Goal: Task Accomplishment & Management: Use online tool/utility

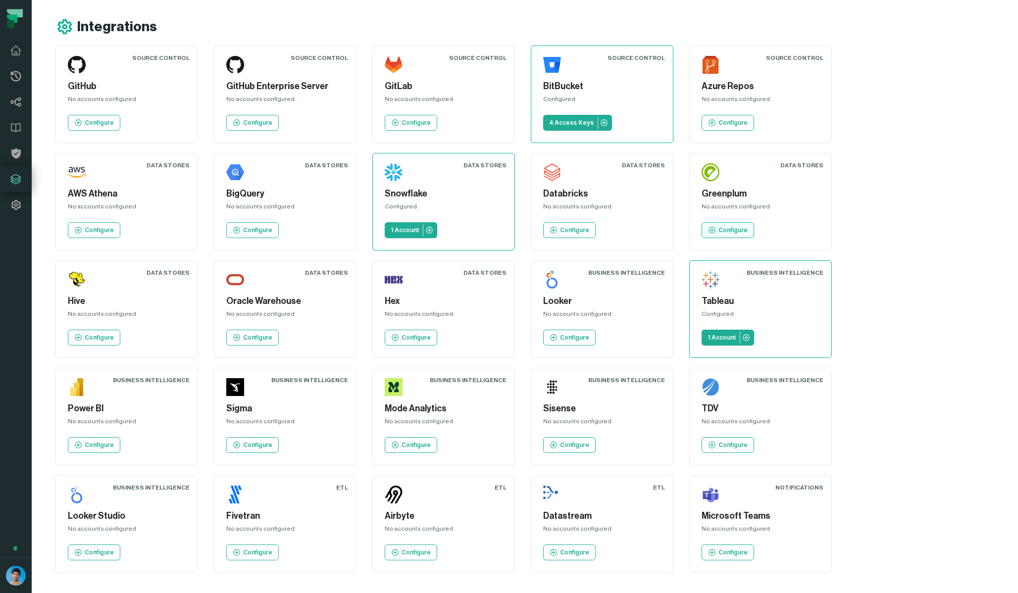
click at [719, 232] on p "Configure" at bounding box center [733, 230] width 29 height 8
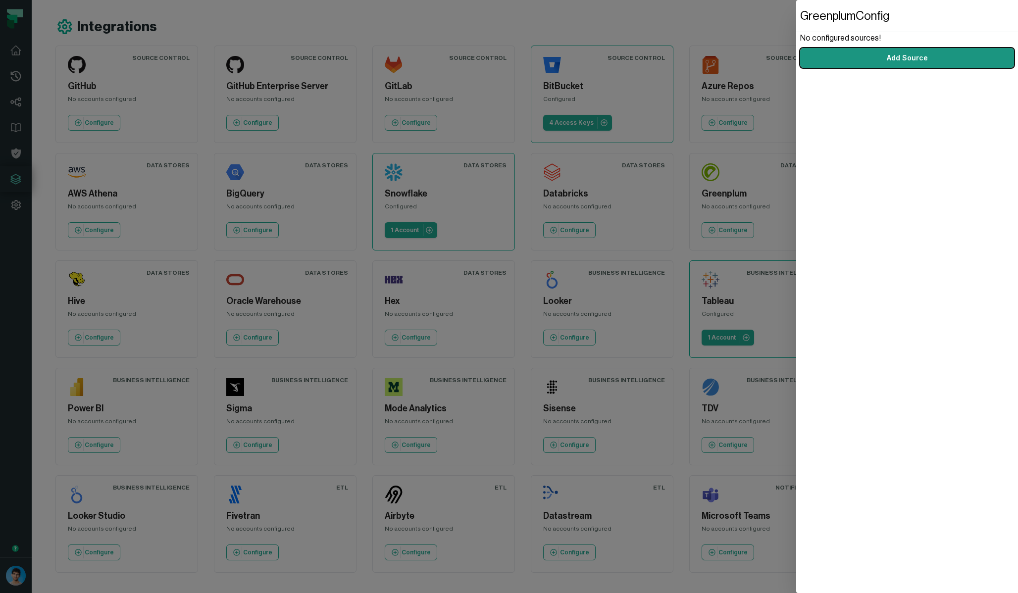
click at [906, 59] on link "Add Source" at bounding box center [907, 58] width 214 height 20
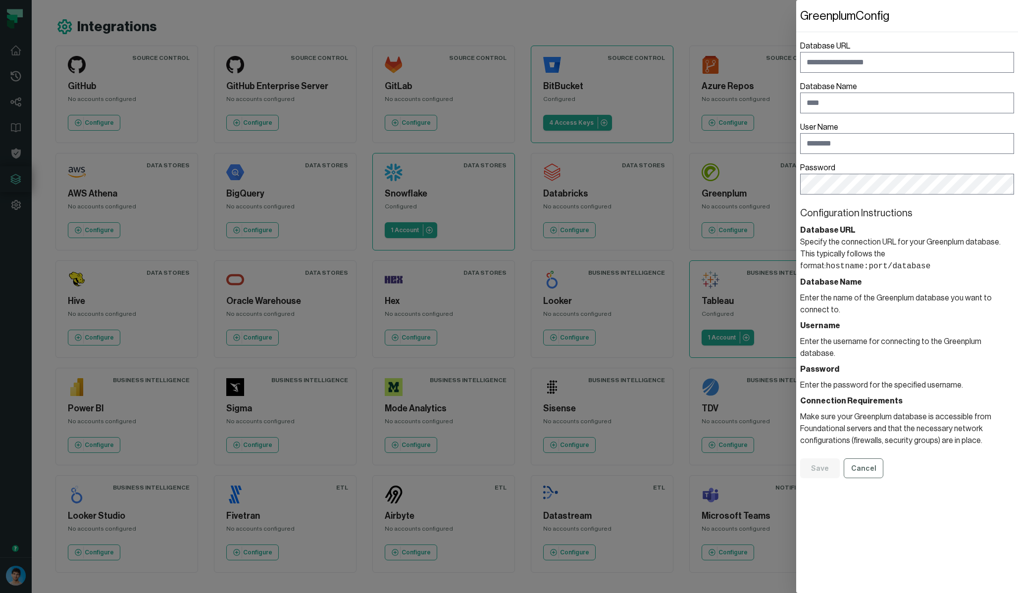
click at [796, 516] on dialog "Greenplum Config Database URL Database Name User Name Password Configuration In…" at bounding box center [907, 296] width 222 height 593
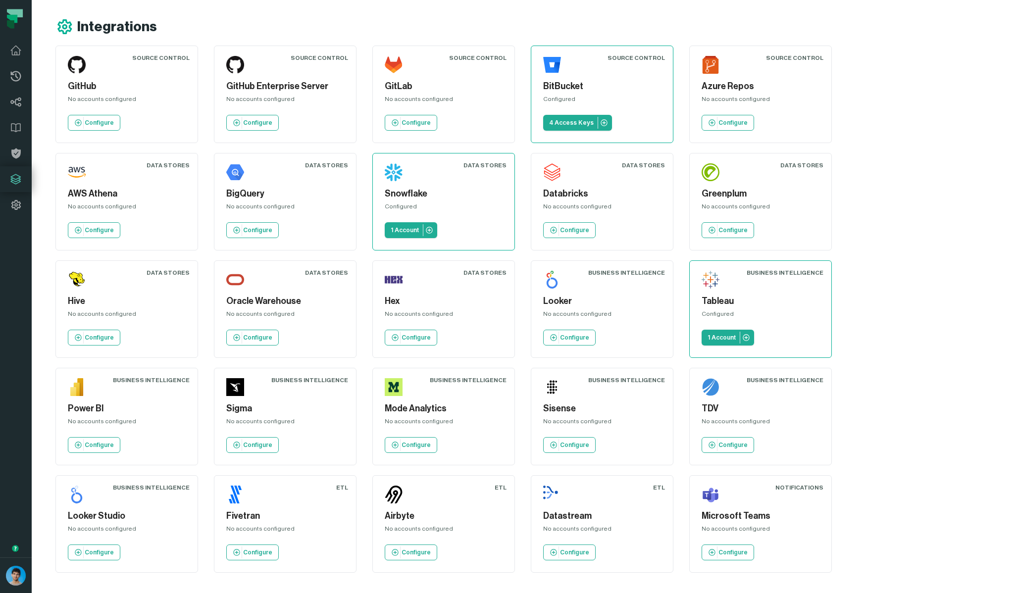
click at [851, 37] on div "Integrations Source Control GitHub No accounts configured Configure Source Cont…" at bounding box center [451, 295] width 838 height 591
click at [708, 335] on p "1 Account" at bounding box center [722, 338] width 28 height 8
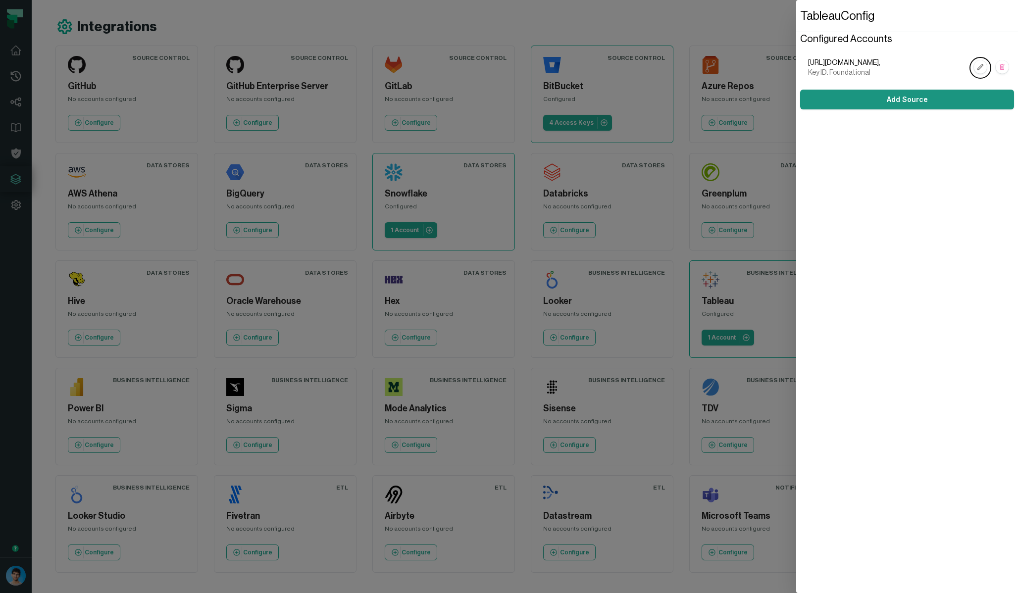
click at [904, 93] on link "Add Source" at bounding box center [907, 100] width 214 height 20
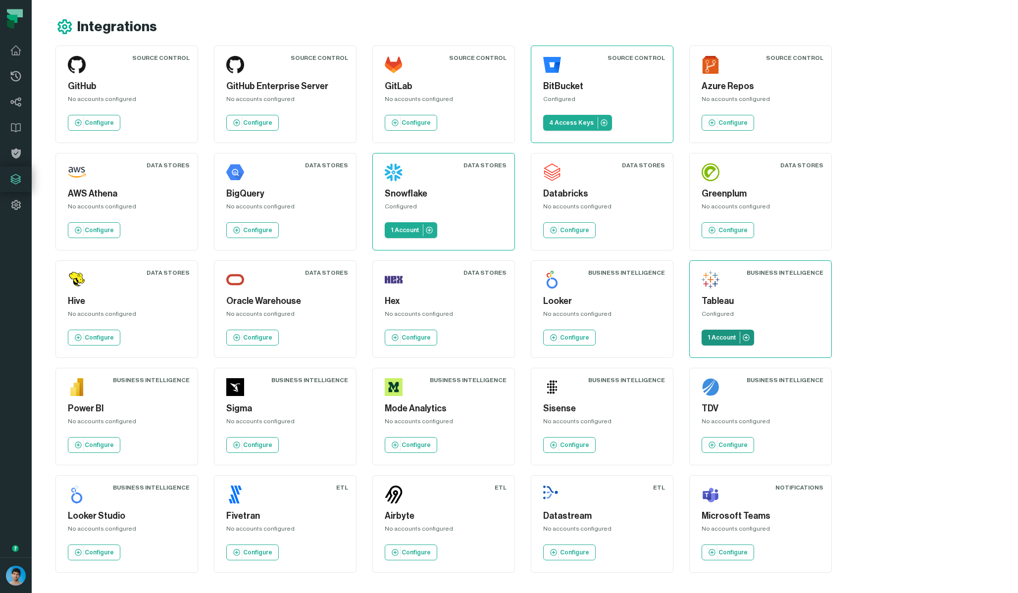
click at [702, 338] on link "1 Account" at bounding box center [728, 338] width 52 height 16
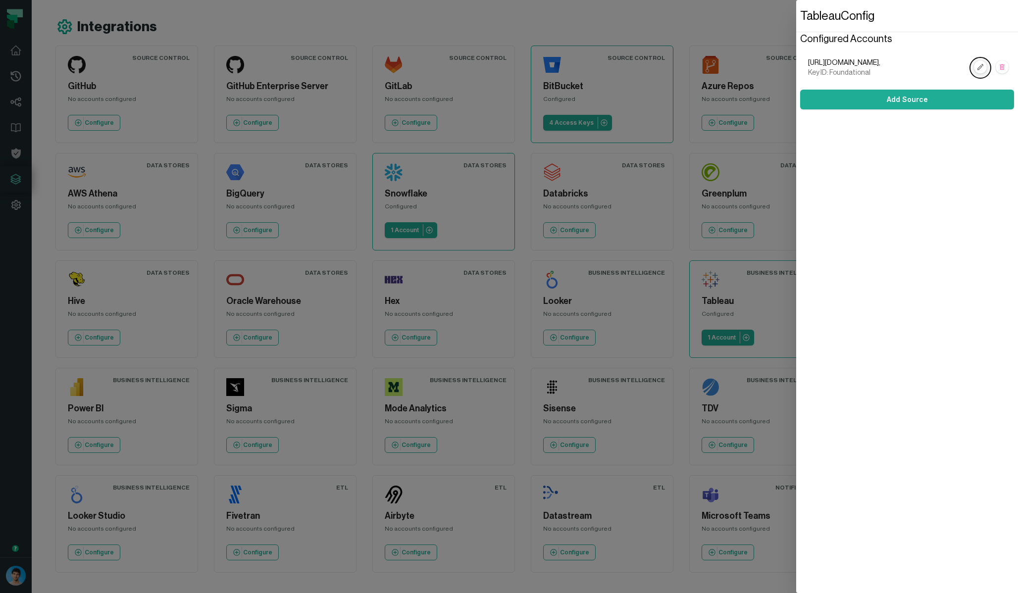
click at [977, 66] on rect at bounding box center [980, 67] width 13 height 13
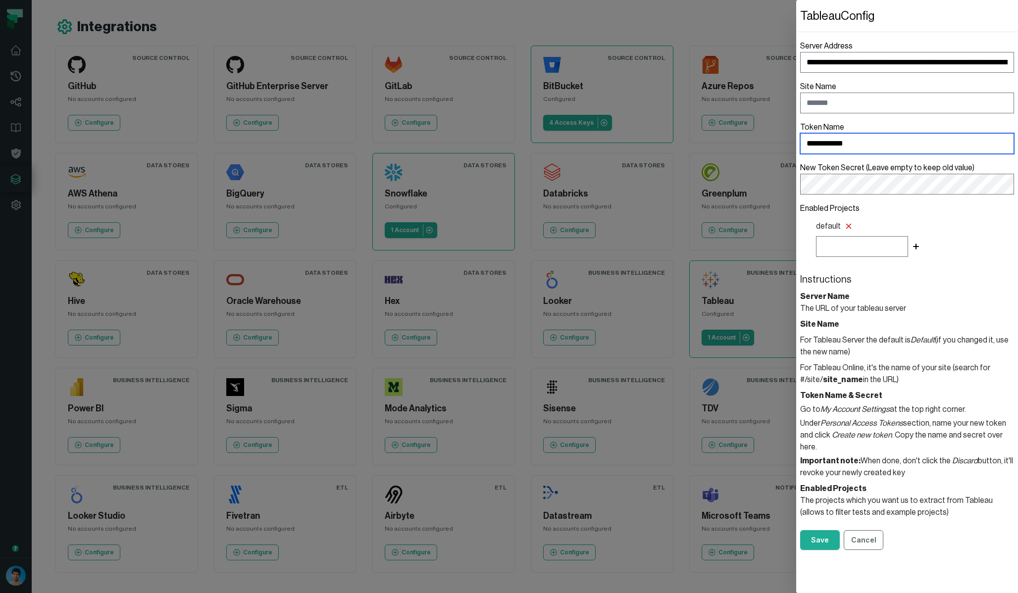
click at [867, 141] on input "**********" at bounding box center [907, 143] width 214 height 21
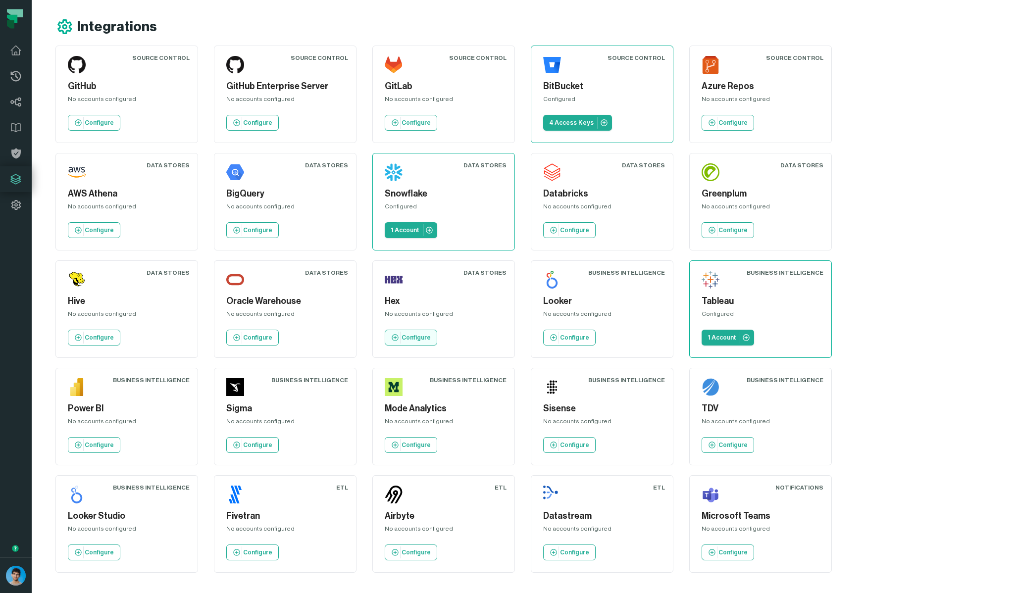
click at [402, 334] on p "Configure" at bounding box center [416, 338] width 29 height 8
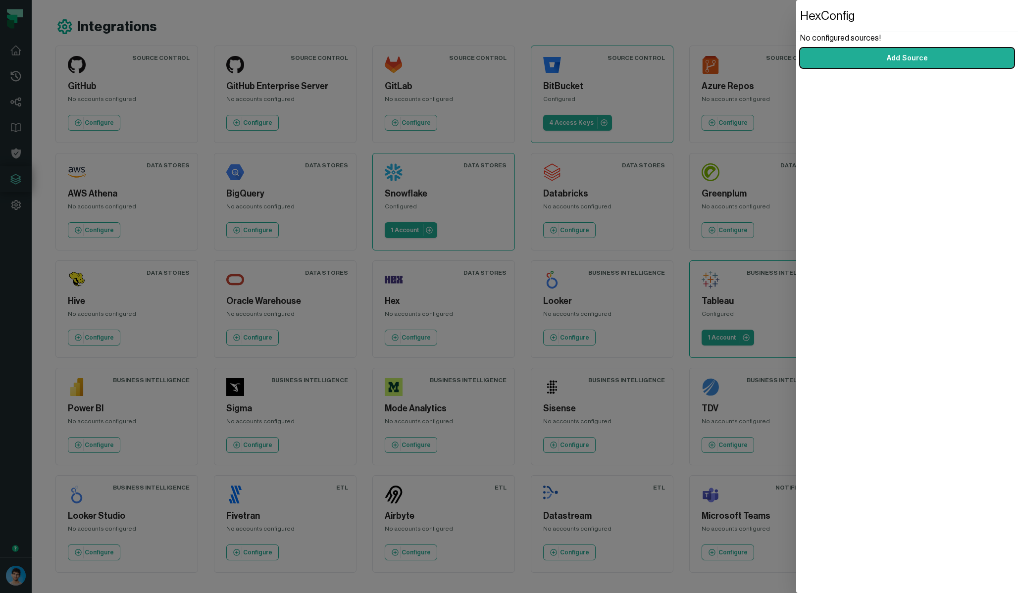
click at [796, 492] on dialog "Hex Config No configured sources! Add Source" at bounding box center [907, 296] width 222 height 593
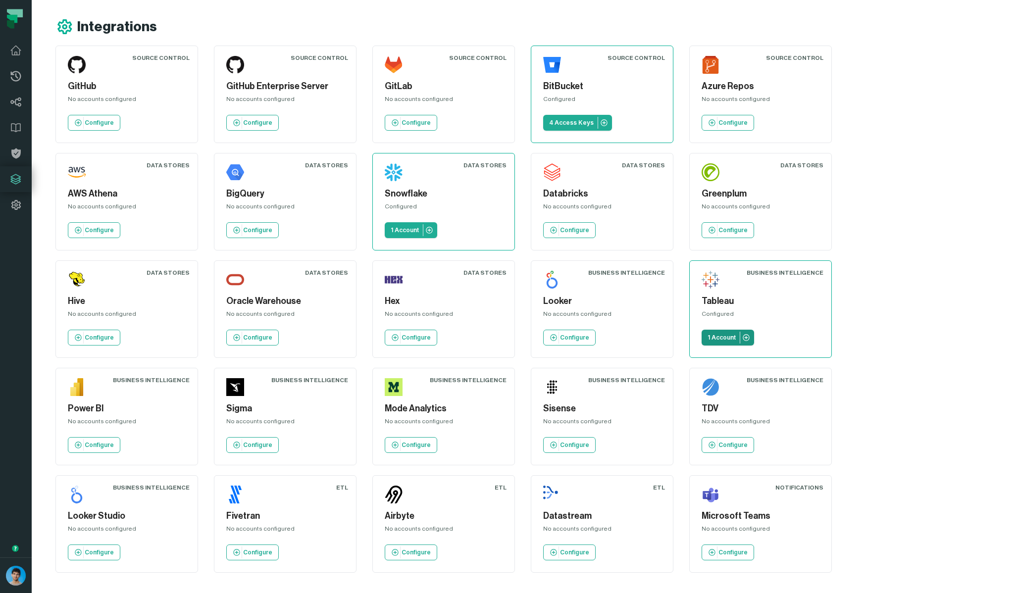
click at [708, 339] on p "1 Account" at bounding box center [722, 338] width 28 height 8
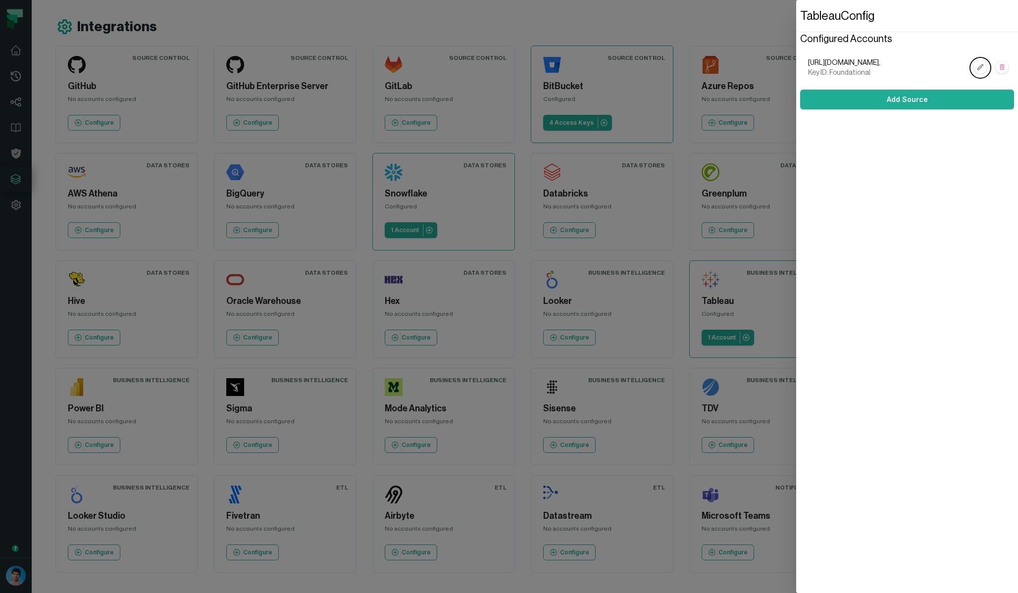
click at [796, 508] on dialog "Tableau Config Configured Accounts [URL][DOMAIN_NAME], Key ID: Foundational Add…" at bounding box center [907, 296] width 222 height 593
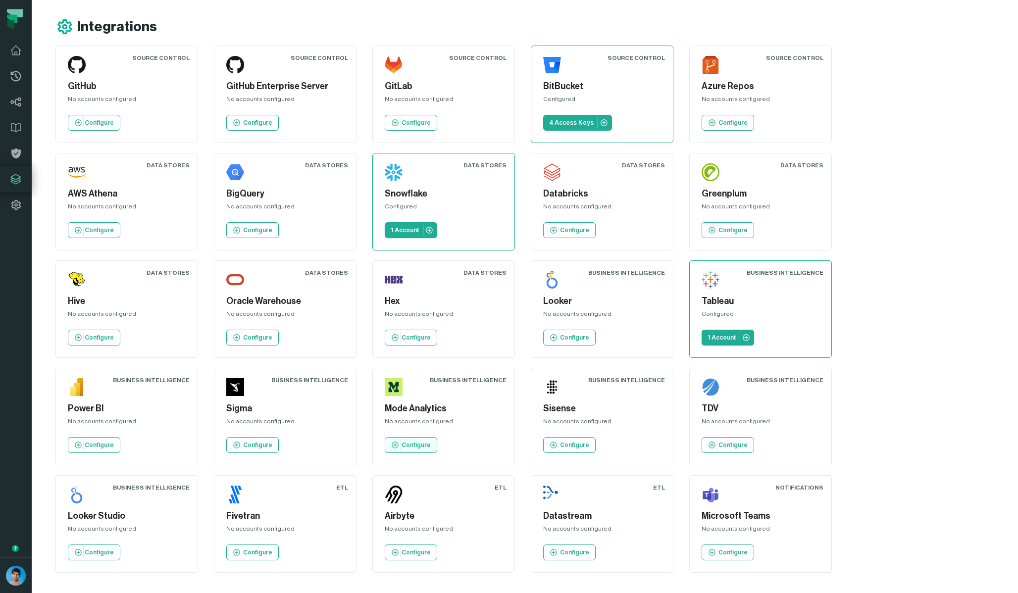
click at [431, 441] on p "Configure" at bounding box center [416, 445] width 29 height 8
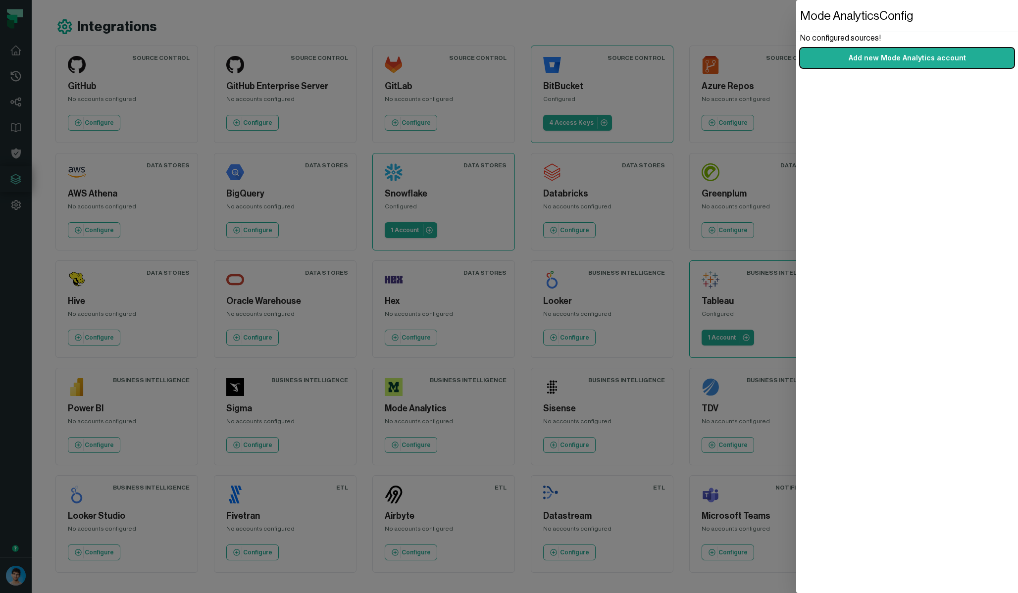
click at [796, 514] on dialog "Mode Analytics Config No configured sources! Add new Mode Analytics account" at bounding box center [907, 296] width 222 height 593
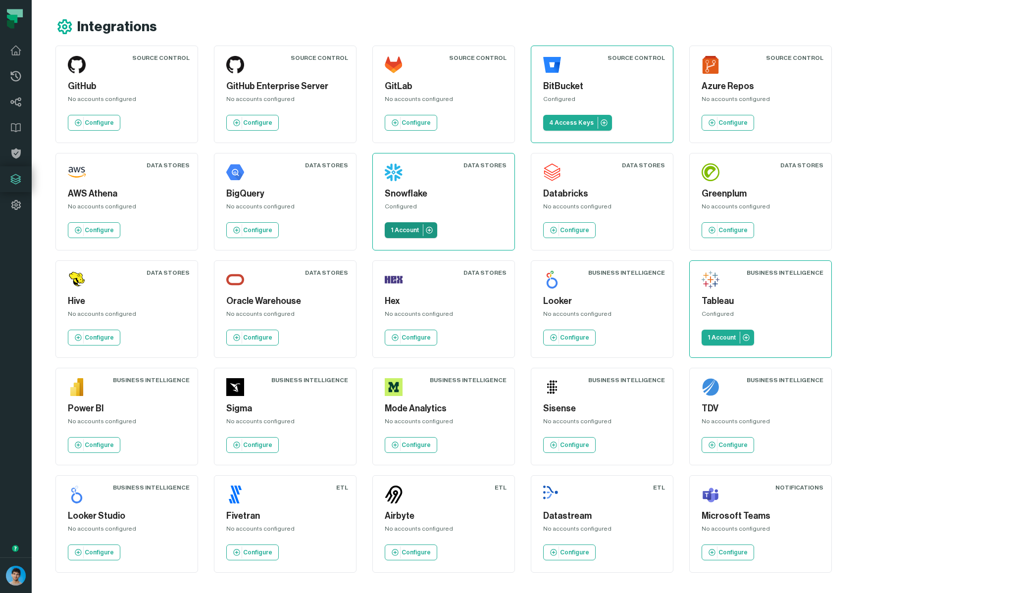
click at [391, 231] on p "1 Account" at bounding box center [405, 230] width 28 height 8
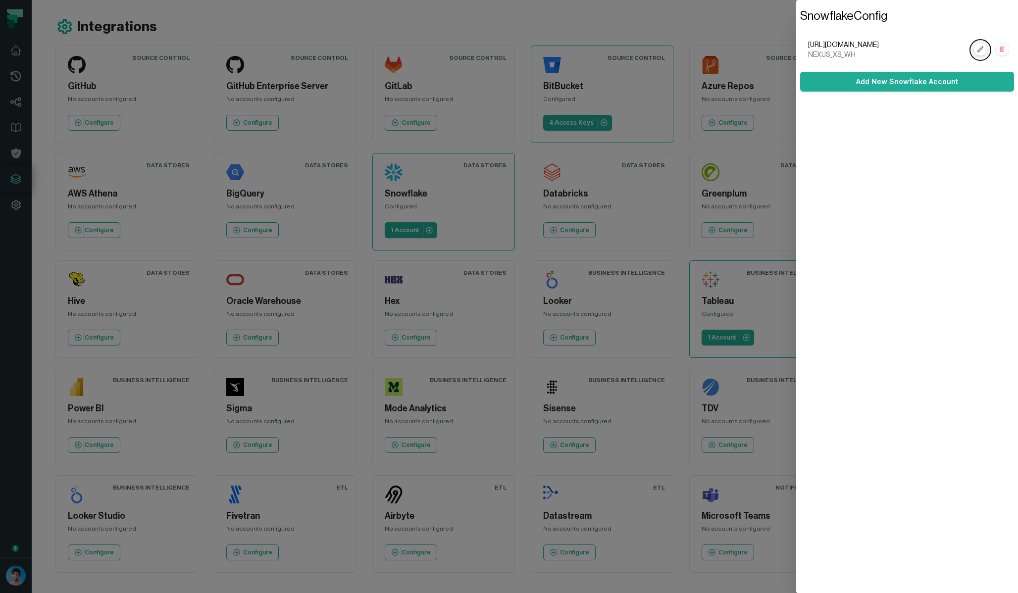
click at [972, 47] on link at bounding box center [981, 50] width 20 height 20
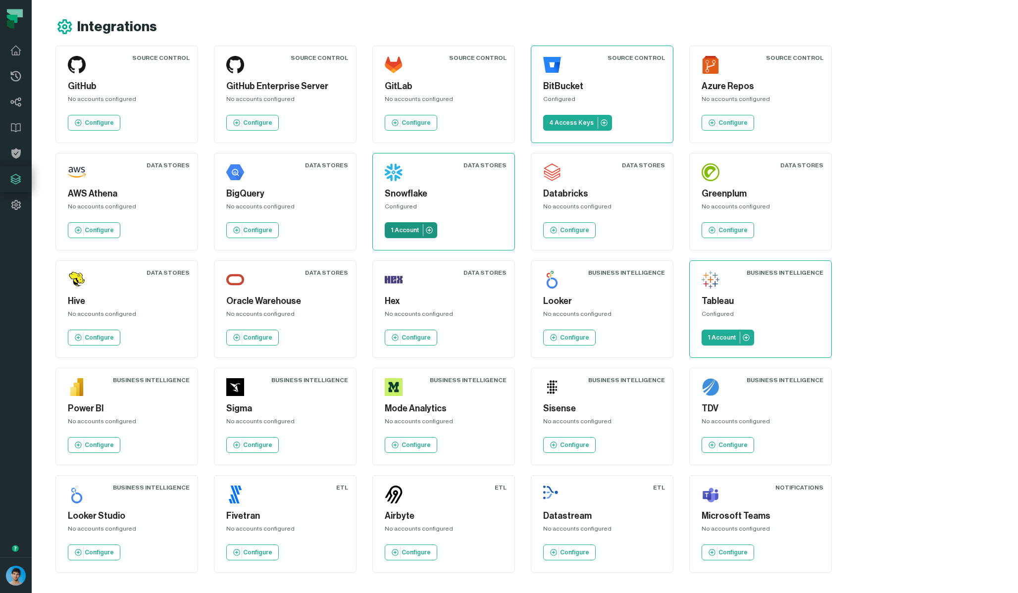
click at [391, 230] on p "1 Account" at bounding box center [405, 230] width 28 height 8
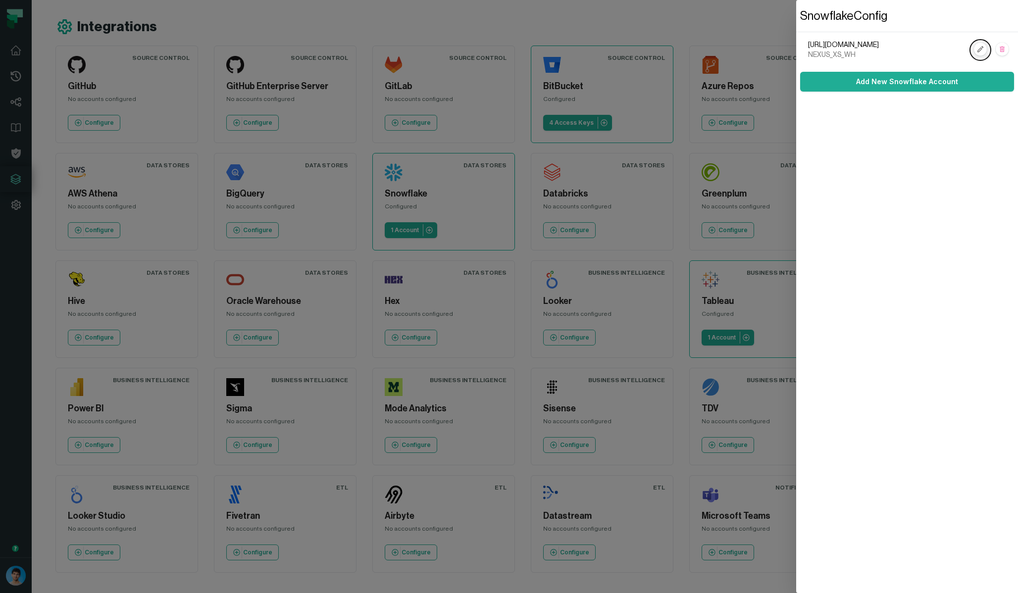
click at [980, 46] on rect at bounding box center [980, 49] width 13 height 13
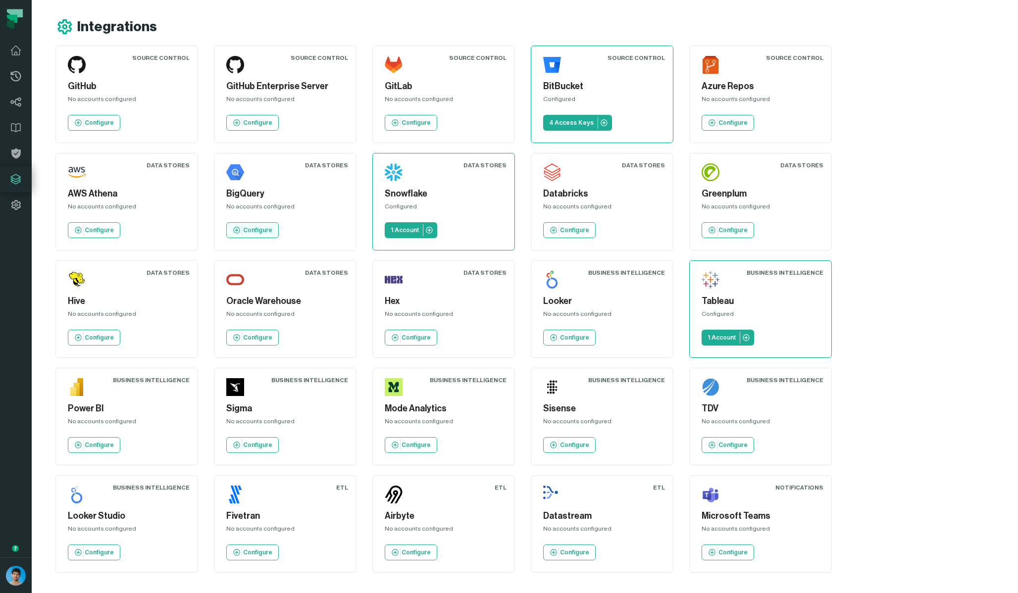
click at [243, 233] on p "Configure" at bounding box center [257, 230] width 29 height 8
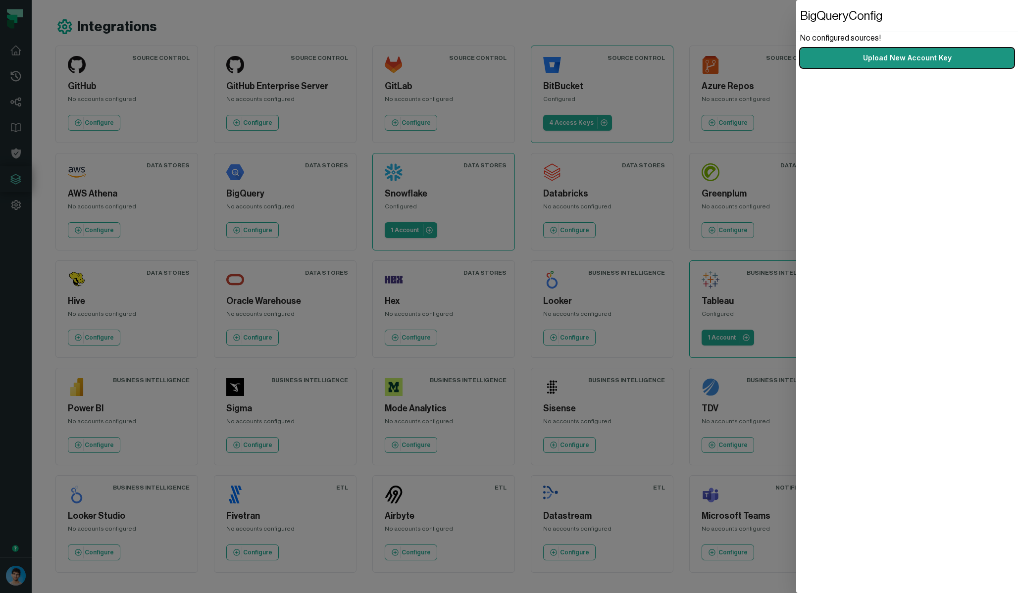
click at [896, 55] on link "Upload New Account Key" at bounding box center [907, 58] width 214 height 20
